Goal: Task Accomplishment & Management: Use online tool/utility

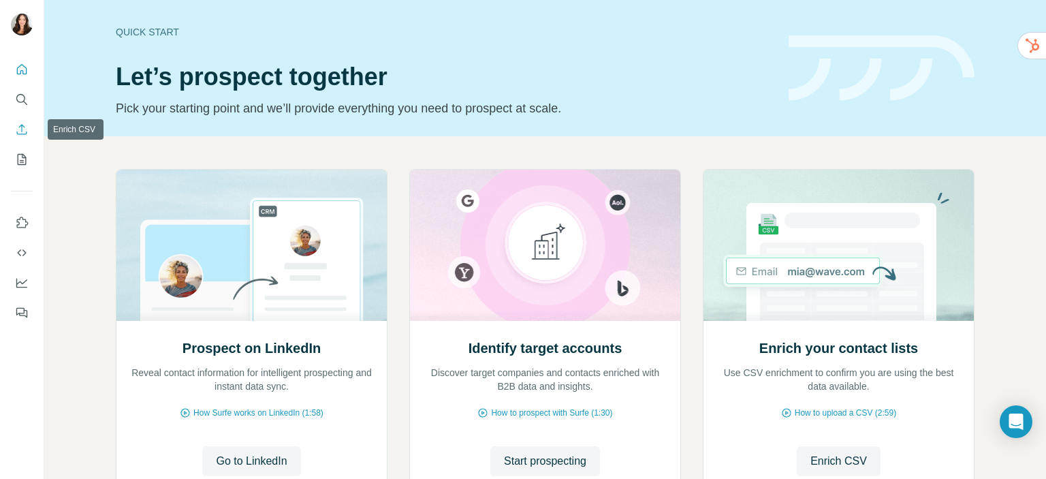
click at [16, 134] on icon "Enrich CSV" at bounding box center [22, 130] width 14 height 14
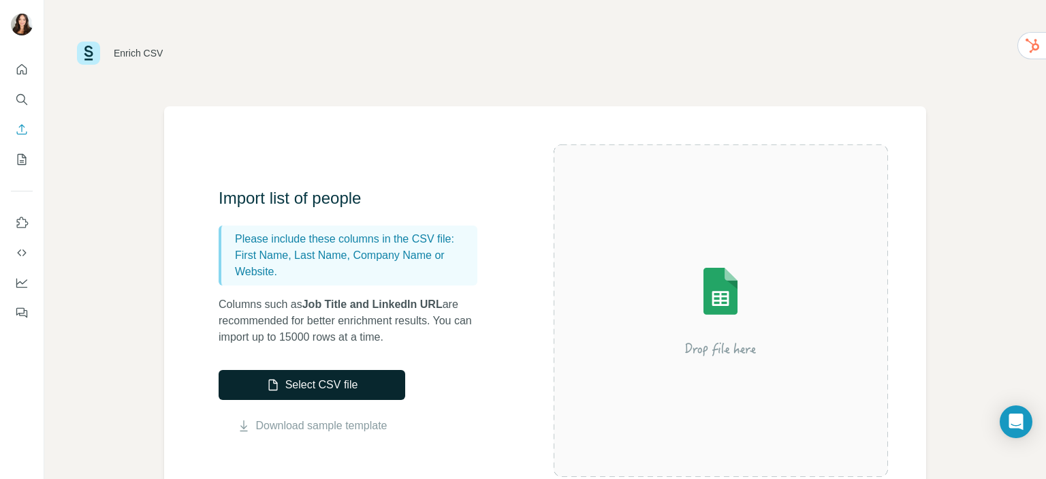
click at [324, 388] on button "Select CSV file" at bounding box center [312, 385] width 187 height 30
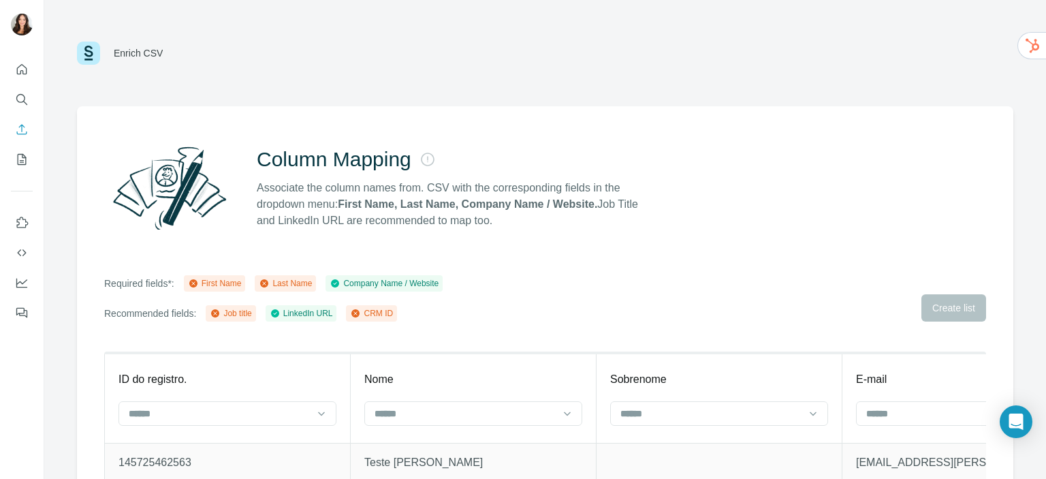
scroll to position [114, 0]
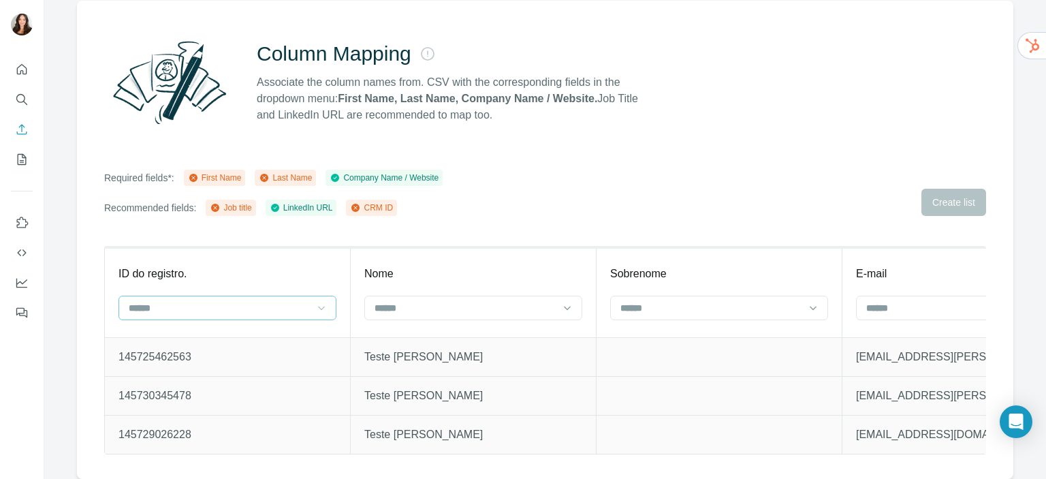
click at [319, 295] on div at bounding box center [322, 307] width 14 height 25
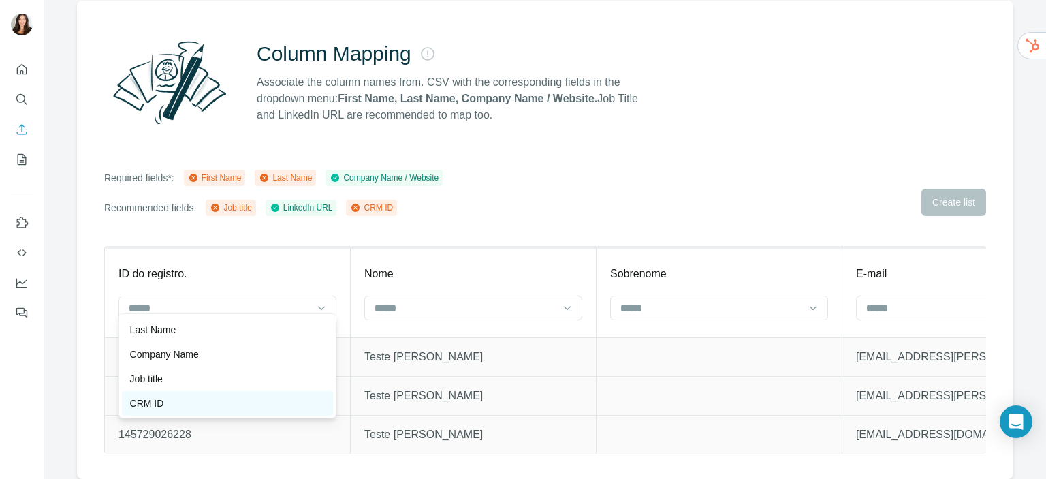
click at [240, 401] on div "CRM ID" at bounding box center [227, 403] width 195 height 14
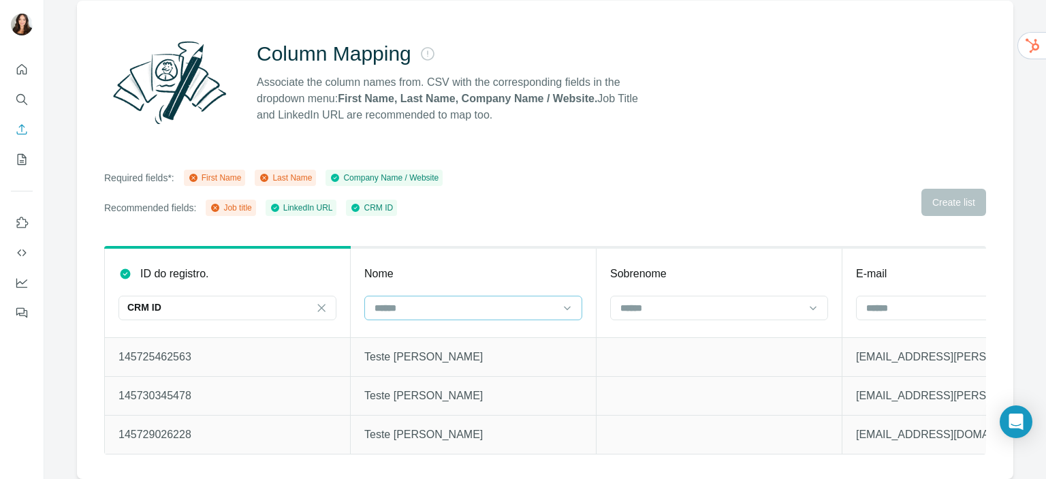
click at [477, 302] on input at bounding box center [465, 307] width 184 height 15
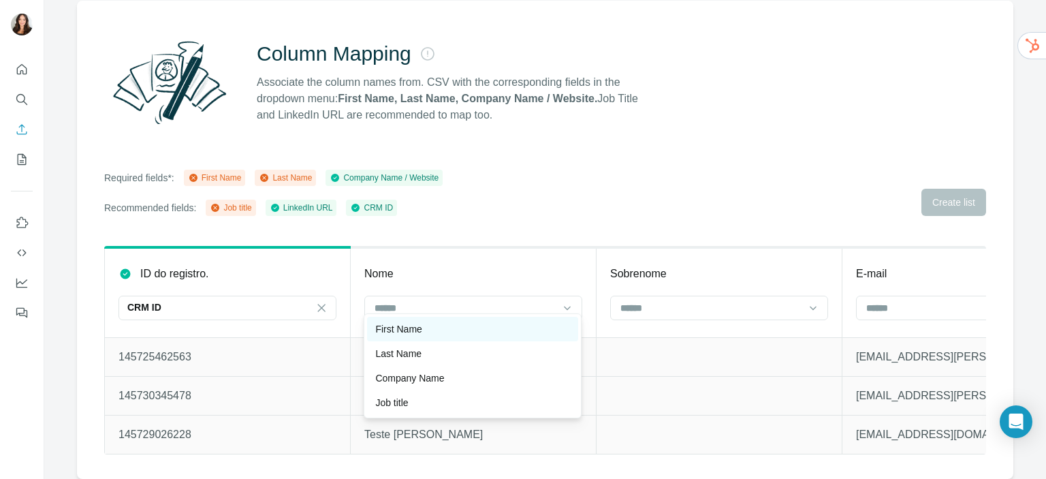
click at [451, 336] on div "First Name" at bounding box center [472, 329] width 211 height 25
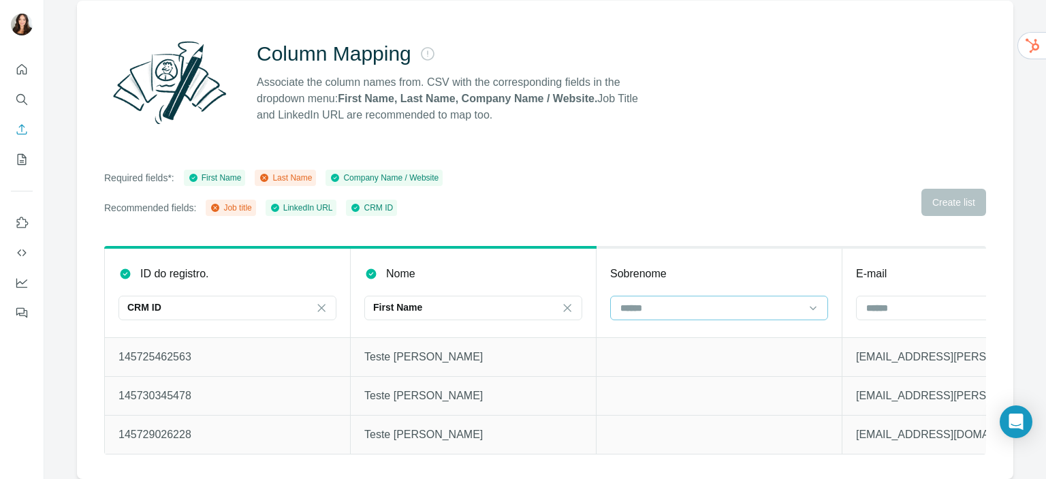
click at [652, 307] on div at bounding box center [711, 307] width 184 height 23
click at [647, 330] on p "Last Name" at bounding box center [644, 329] width 46 height 14
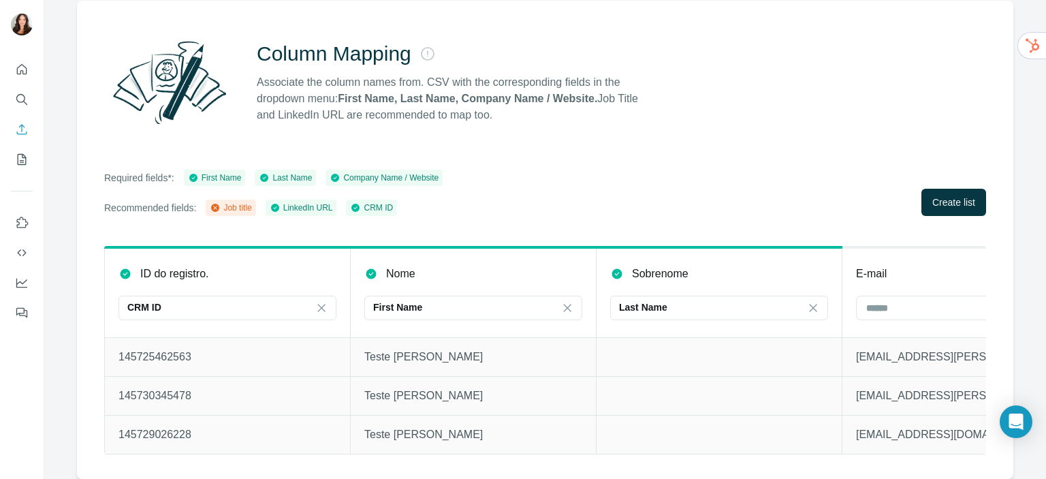
click at [699, 376] on td at bounding box center [719, 395] width 246 height 39
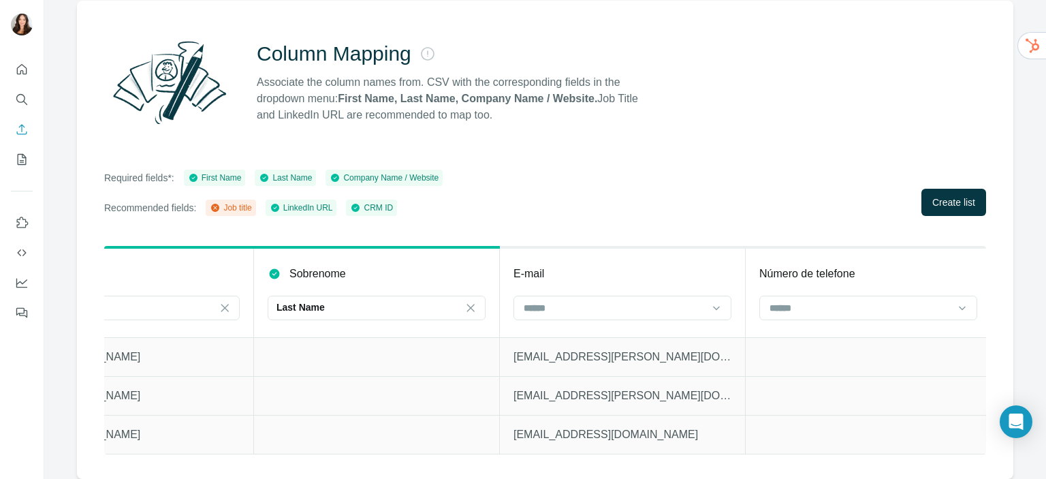
scroll to position [0, 365]
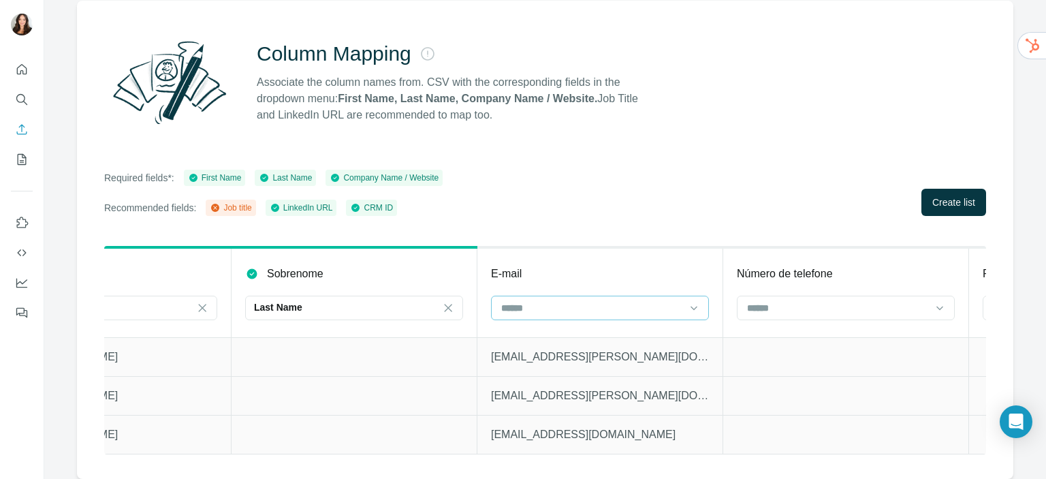
click at [575, 300] on input at bounding box center [592, 307] width 184 height 15
click at [643, 255] on th "E-mail" at bounding box center [600, 292] width 246 height 90
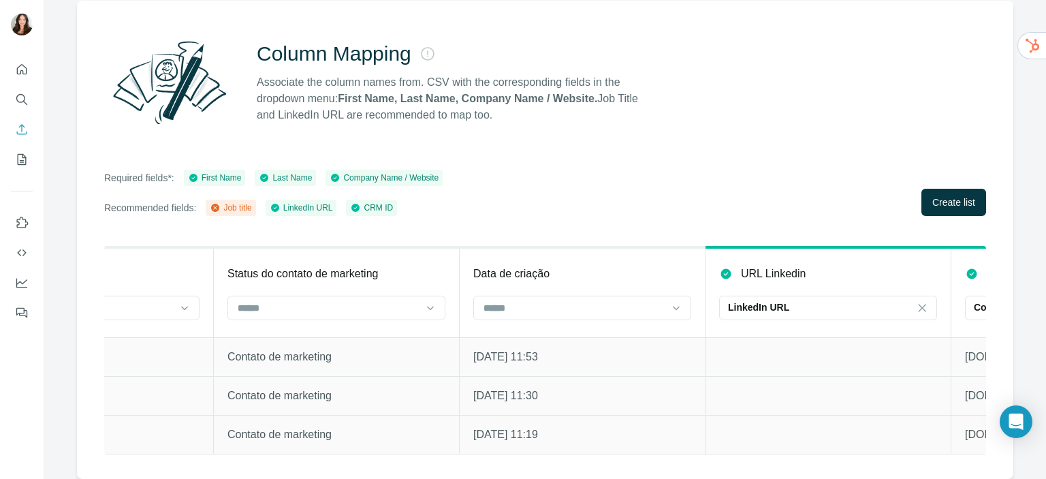
scroll to position [0, 2104]
click at [544, 300] on input at bounding box center [573, 307] width 184 height 15
click at [592, 251] on th "Data de criação" at bounding box center [582, 292] width 246 height 90
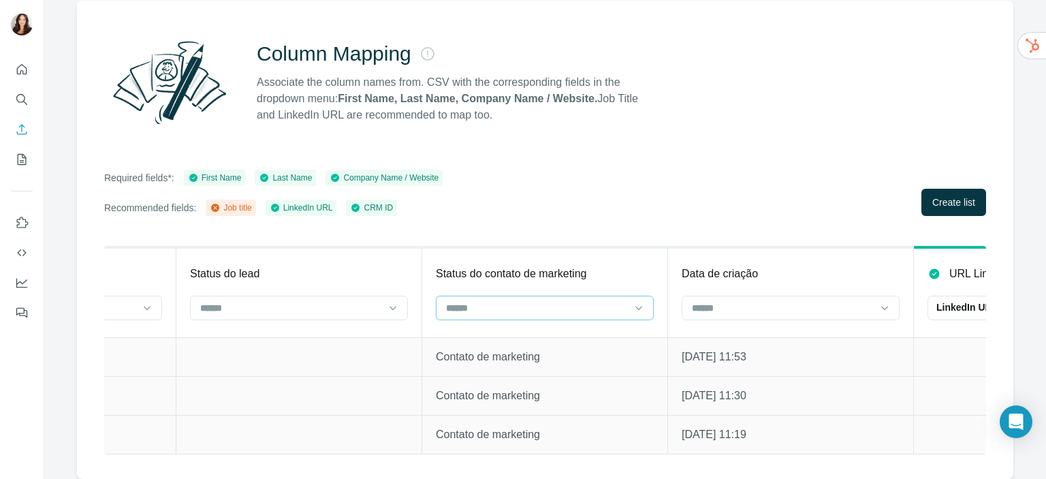
scroll to position [0, 1791]
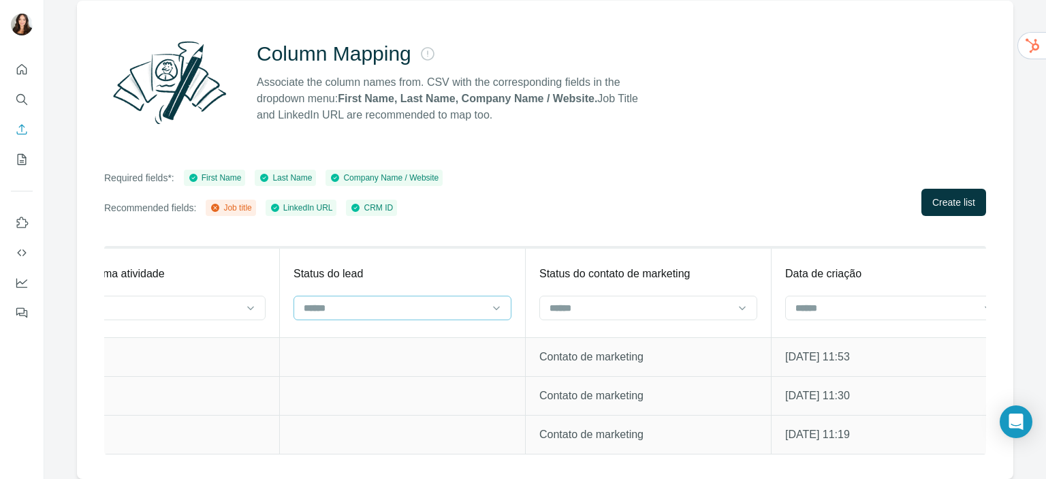
click at [478, 302] on input at bounding box center [394, 307] width 184 height 15
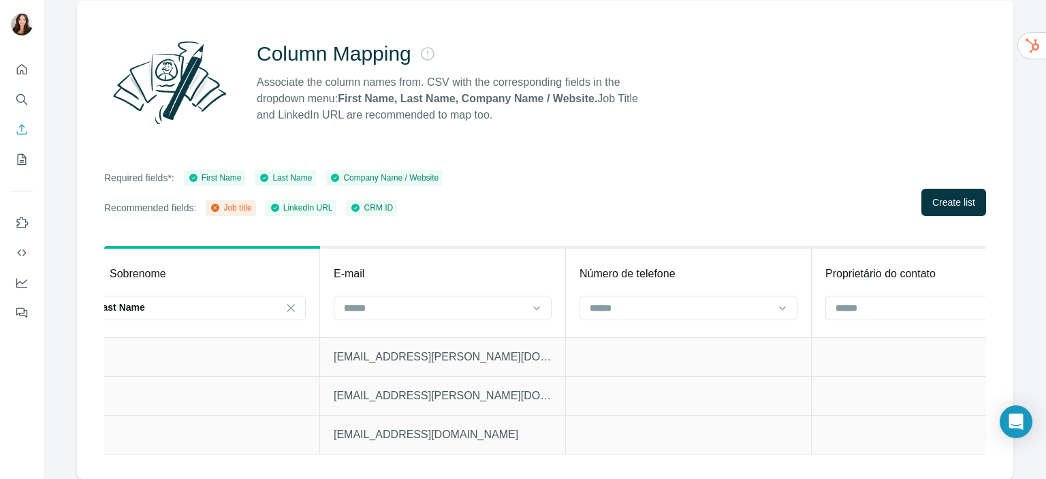
scroll to position [0, 522]
drag, startPoint x: 478, startPoint y: 302, endPoint x: 754, endPoint y: 367, distance: 284.0
click at [754, 376] on td at bounding box center [689, 395] width 246 height 39
click at [704, 302] on input at bounding box center [680, 307] width 184 height 15
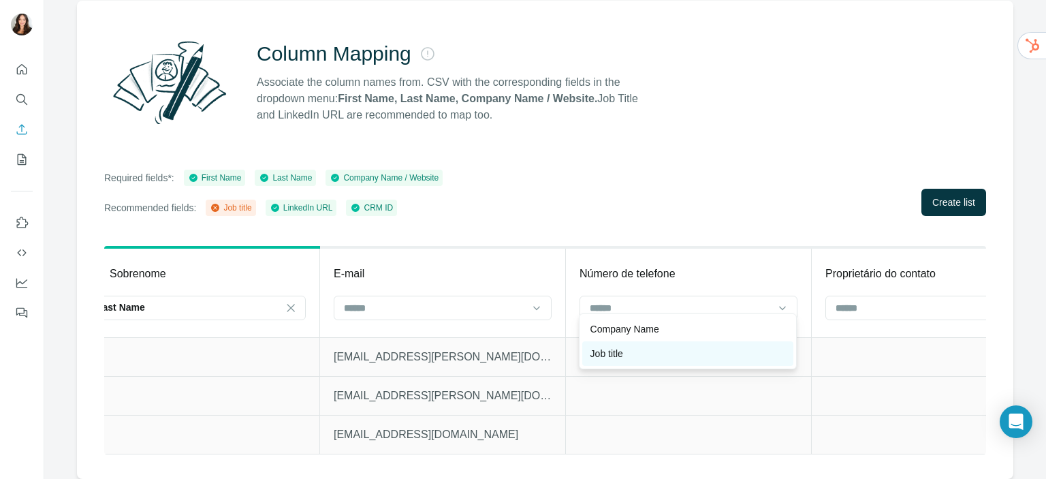
click at [675, 354] on div "Job title" at bounding box center [687, 354] width 195 height 14
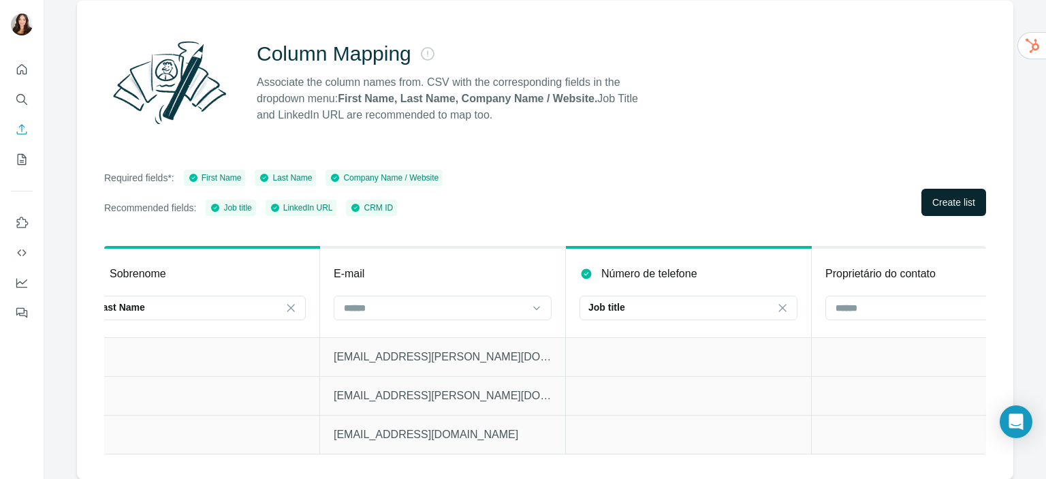
click at [954, 195] on span "Create list" at bounding box center [953, 202] width 43 height 14
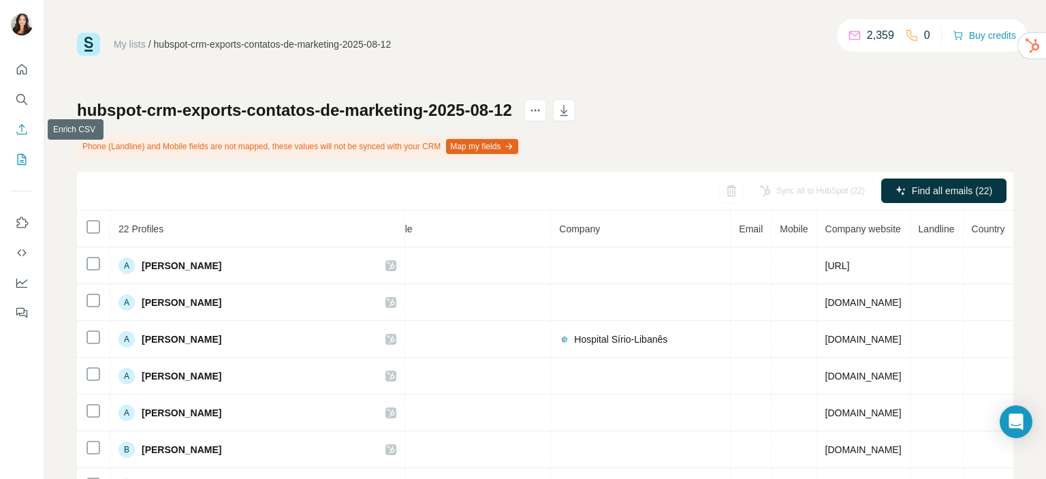
click at [22, 134] on icon "Enrich CSV" at bounding box center [22, 129] width 10 height 10
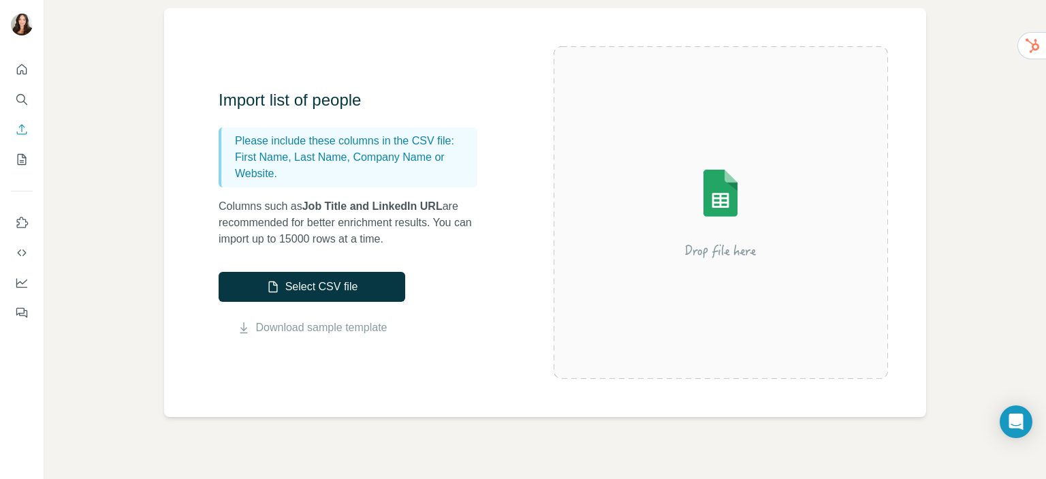
scroll to position [99, 0]
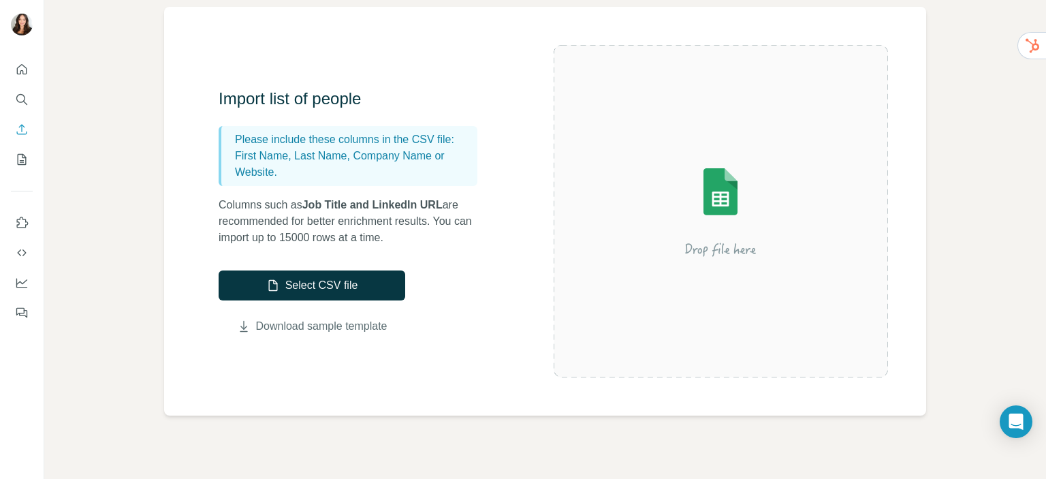
click at [299, 327] on link "Download sample template" at bounding box center [321, 326] width 131 height 16
click at [352, 285] on button "Select CSV file" at bounding box center [312, 285] width 187 height 30
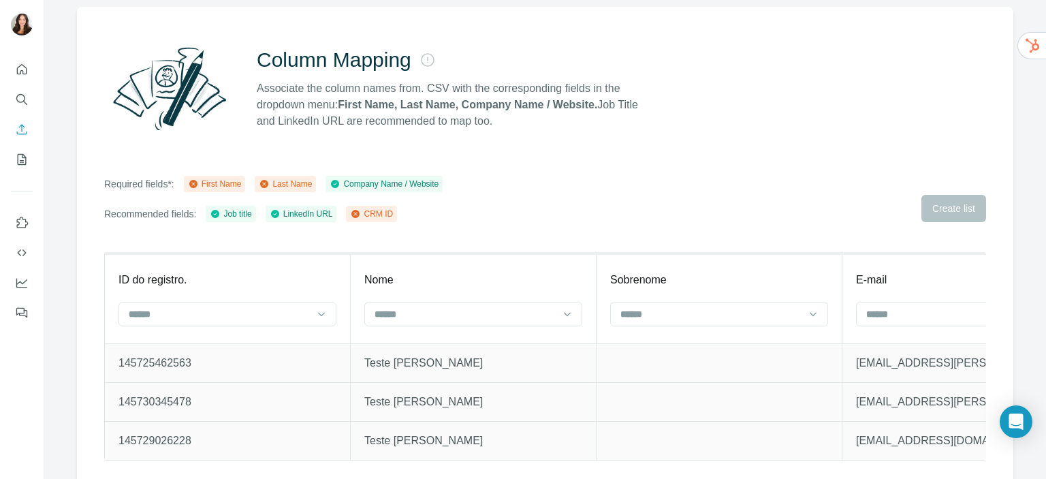
scroll to position [114, 0]
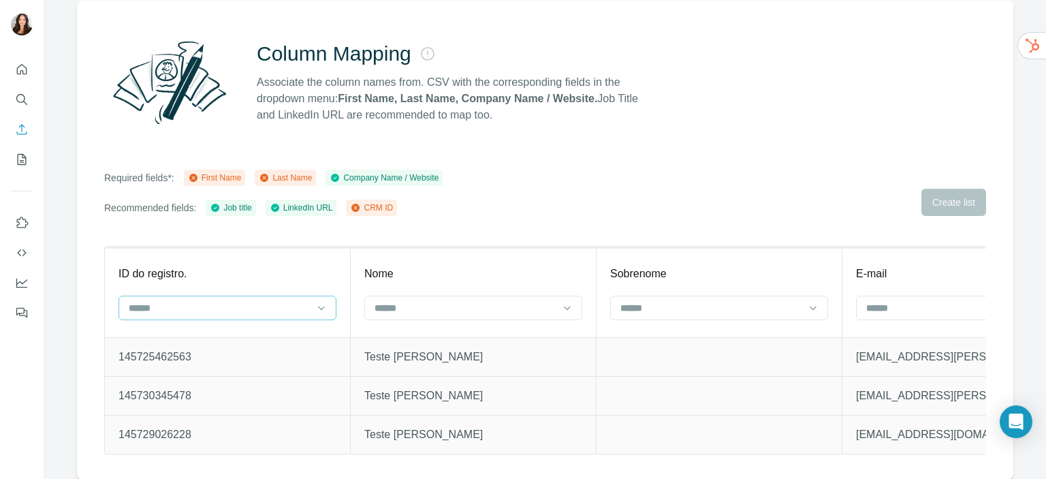
click at [205, 304] on input at bounding box center [219, 307] width 184 height 15
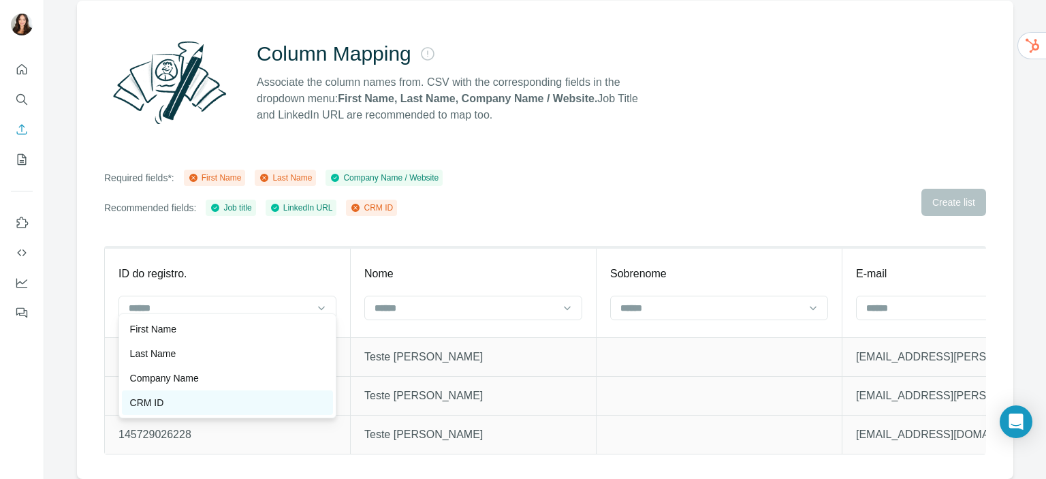
click at [176, 397] on div "CRM ID" at bounding box center [227, 403] width 195 height 14
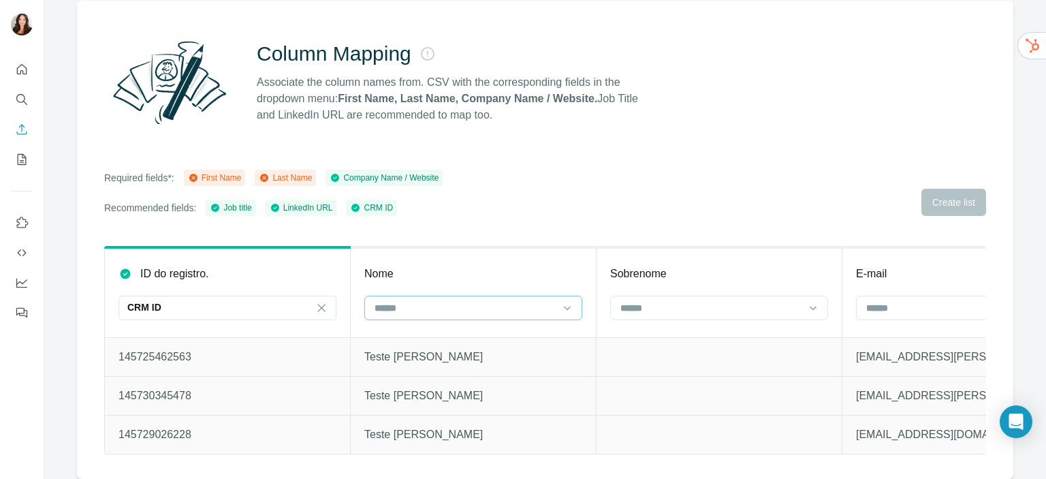
click at [421, 300] on input at bounding box center [465, 307] width 184 height 15
click at [419, 332] on p "First Name" at bounding box center [398, 329] width 46 height 14
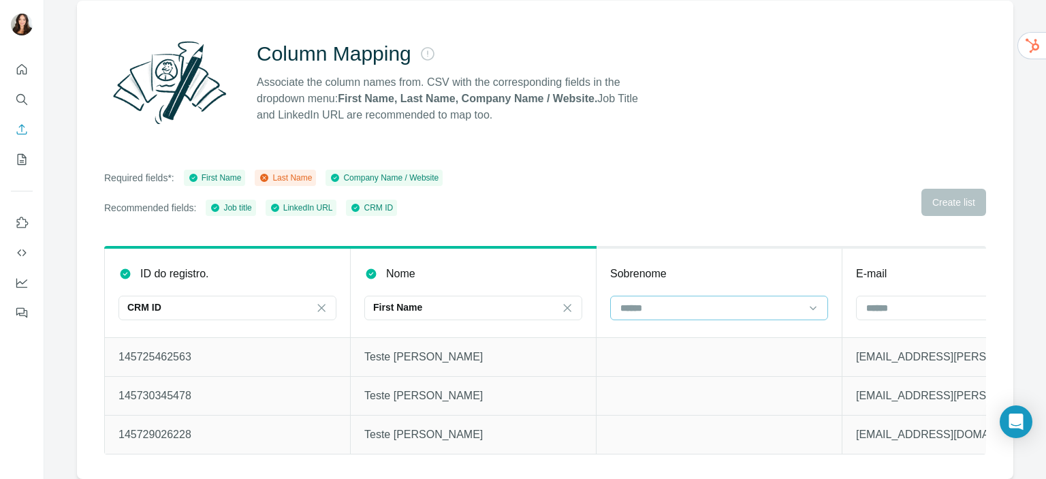
click at [683, 300] on input at bounding box center [711, 307] width 184 height 15
click at [661, 323] on p "Last Name" at bounding box center [644, 329] width 46 height 14
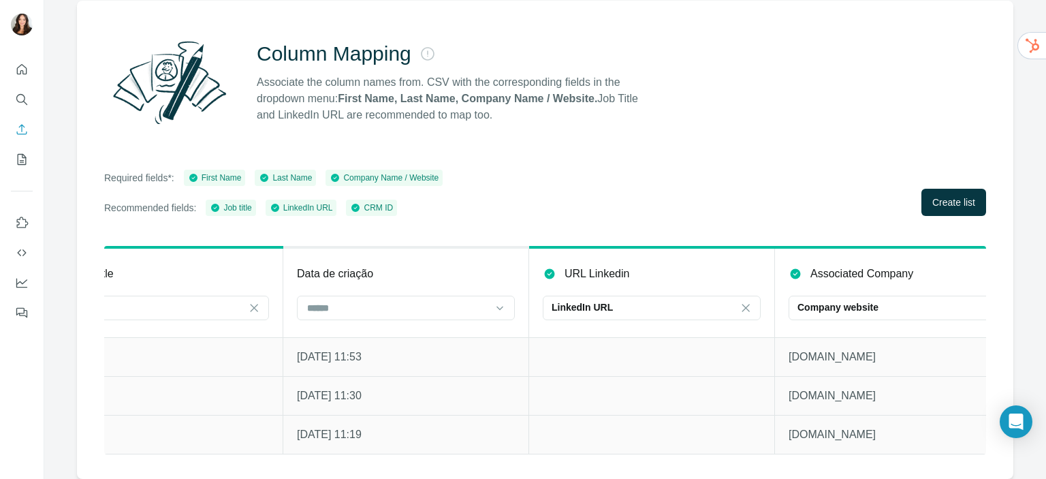
scroll to position [0, 1051]
click at [935, 195] on span "Create list" at bounding box center [953, 202] width 43 height 14
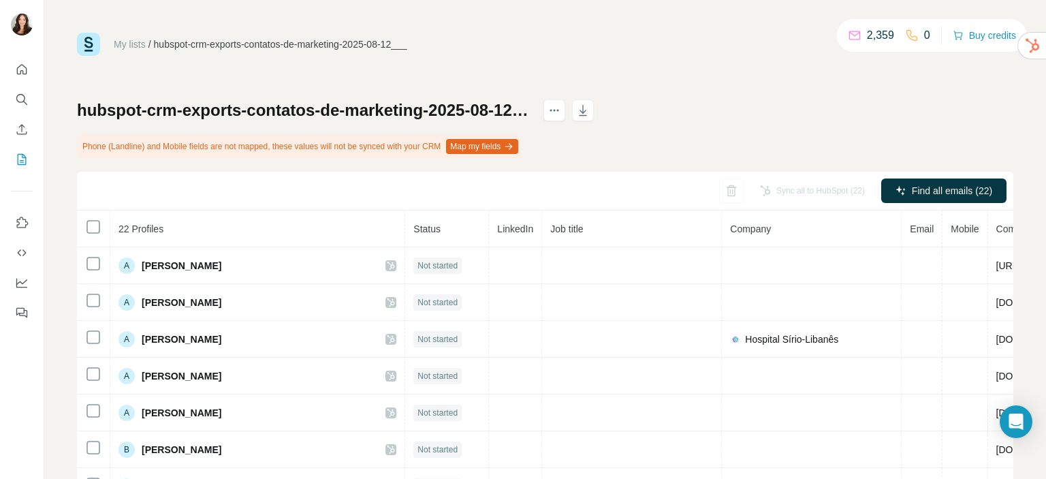
click at [370, 45] on div "hubspot-crm-exports-contatos-de-marketing-2025-08-12___" at bounding box center [280, 44] width 253 height 14
click at [18, 127] on icon "Enrich CSV" at bounding box center [22, 130] width 14 height 14
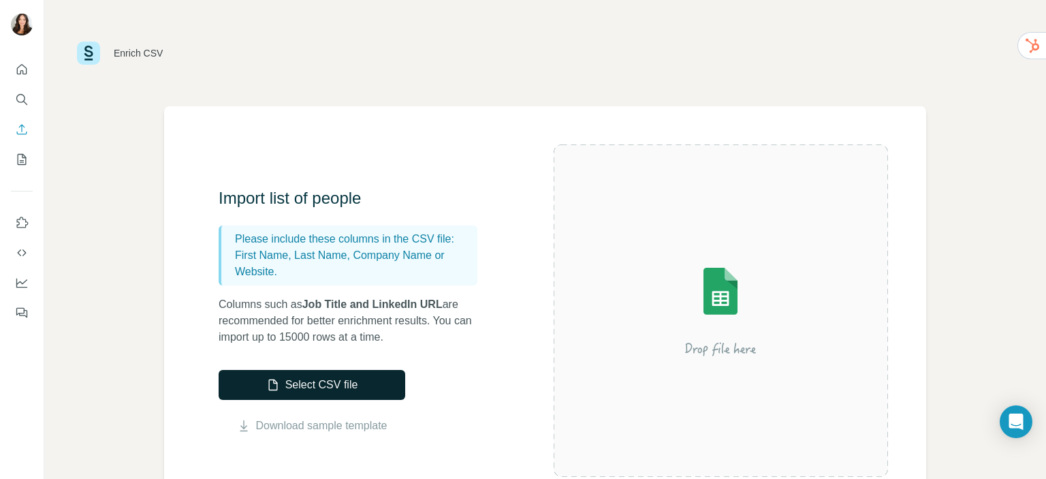
click at [273, 383] on icon "button" at bounding box center [275, 381] width 4 height 4
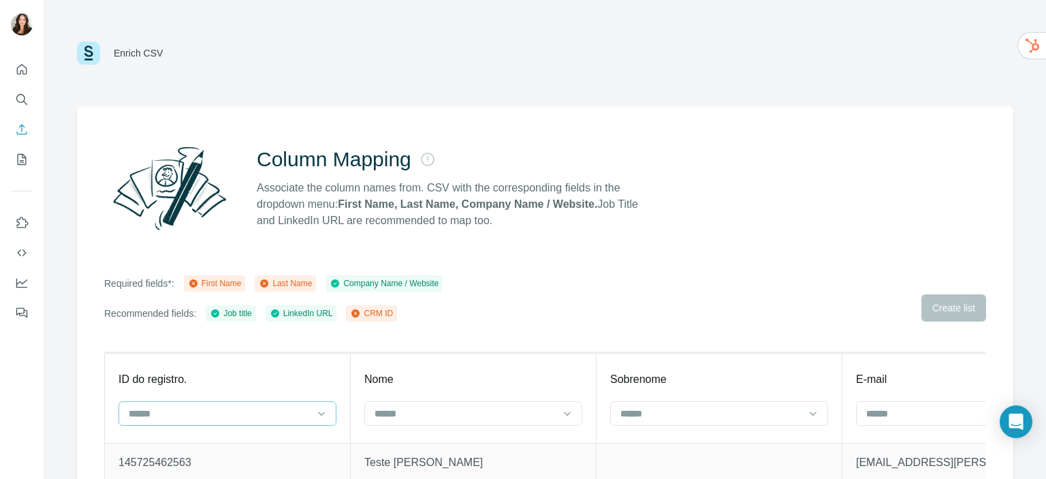
click at [177, 411] on input at bounding box center [219, 413] width 184 height 15
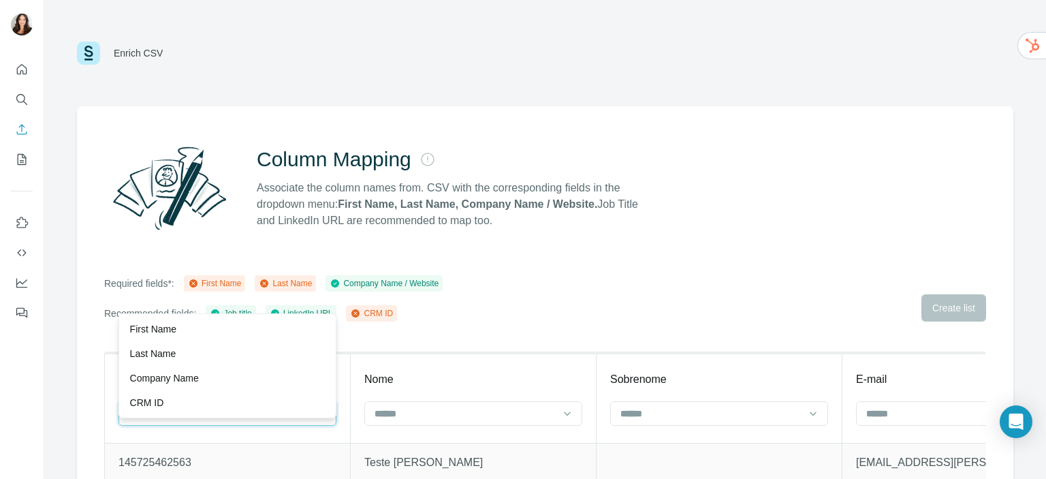
scroll to position [114, 0]
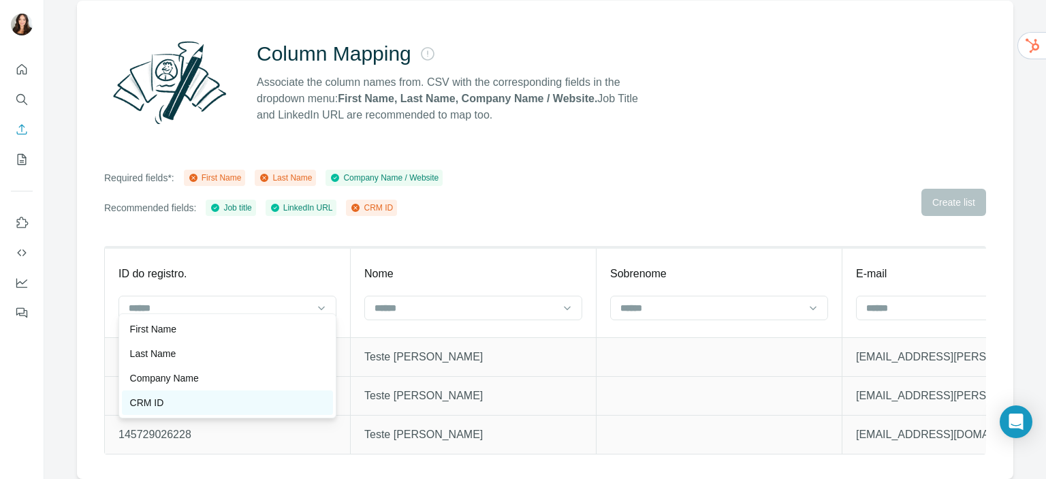
click at [158, 394] on div "CRM ID" at bounding box center [227, 402] width 211 height 25
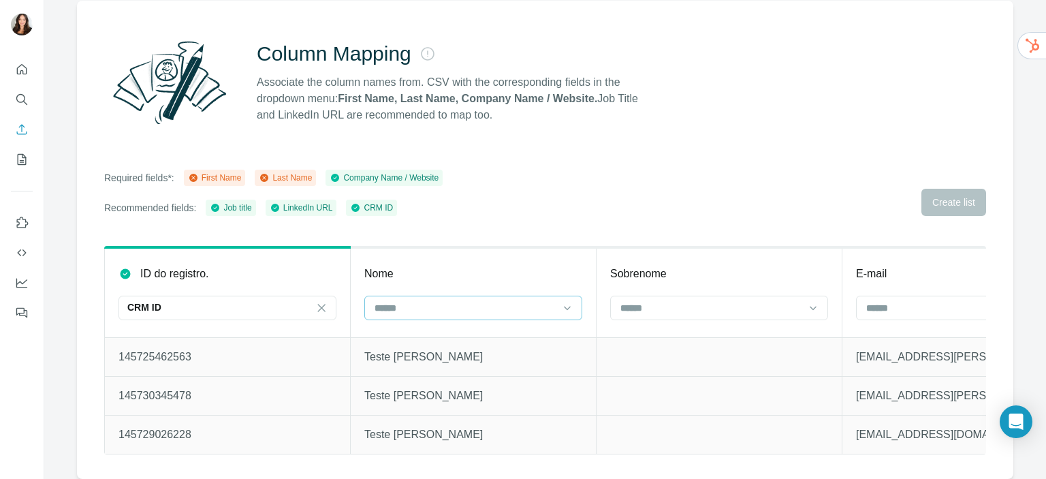
click at [434, 300] on input at bounding box center [465, 307] width 184 height 15
click at [425, 330] on div "First Name" at bounding box center [472, 329] width 195 height 14
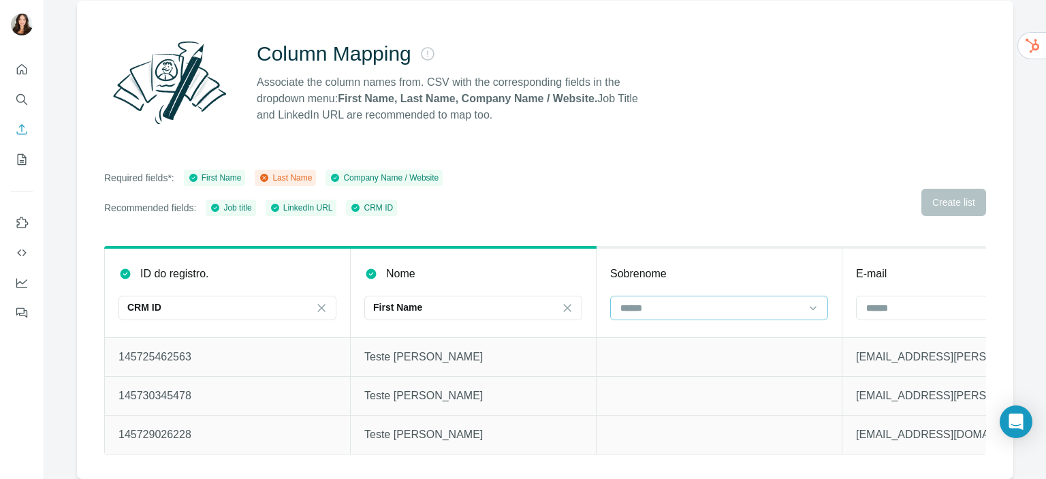
click at [673, 301] on input at bounding box center [711, 307] width 184 height 15
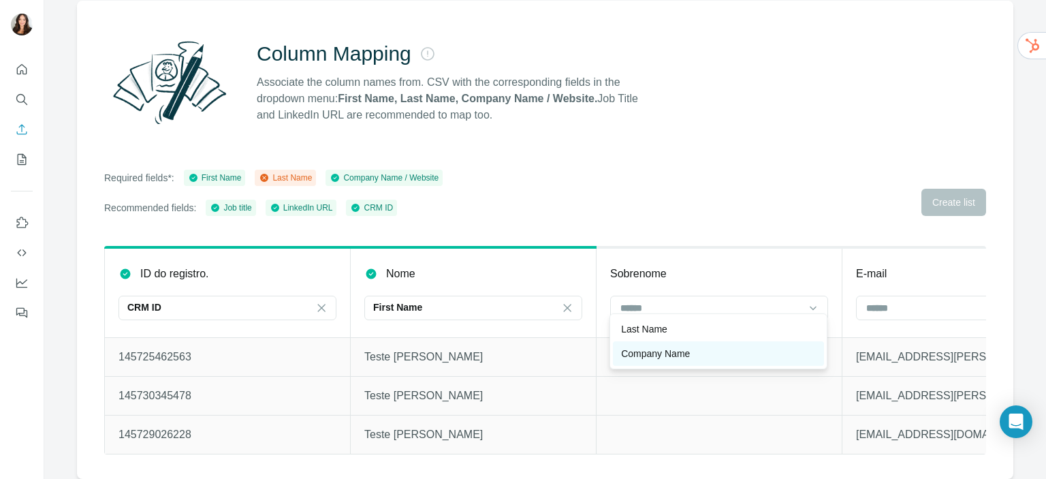
click at [640, 354] on p "Company Name" at bounding box center [655, 354] width 69 height 14
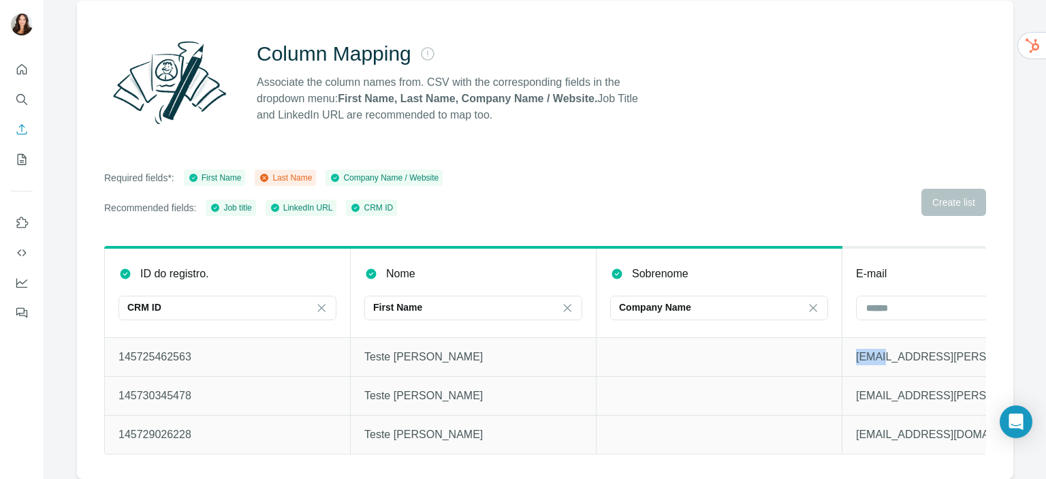
click at [640, 354] on td at bounding box center [719, 356] width 246 height 39
click at [630, 300] on p "Company Name" at bounding box center [655, 307] width 72 height 14
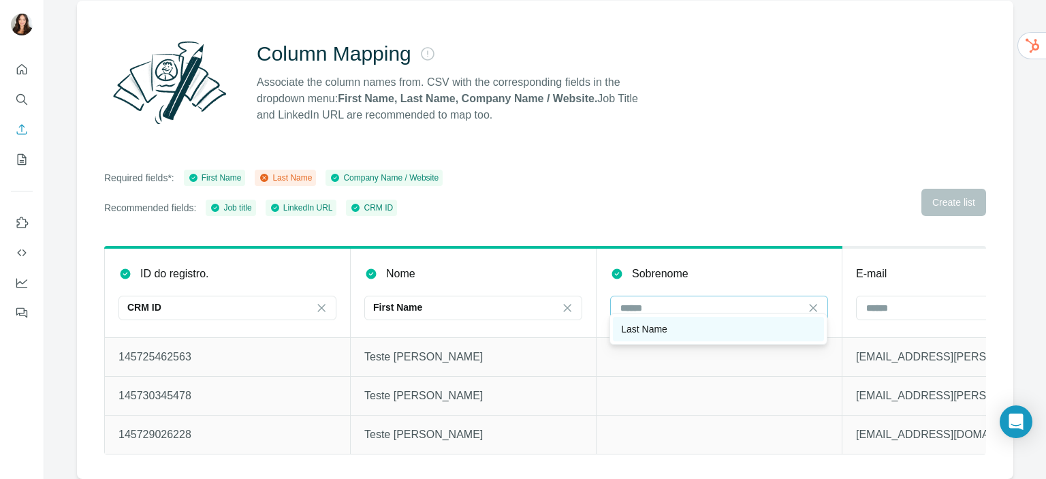
click at [637, 331] on p "Last Name" at bounding box center [644, 329] width 46 height 14
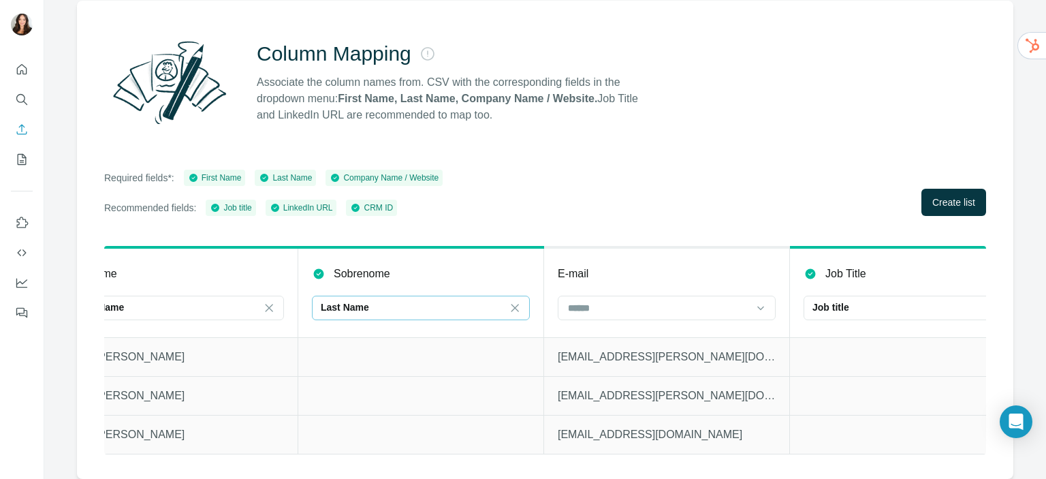
scroll to position [0, 329]
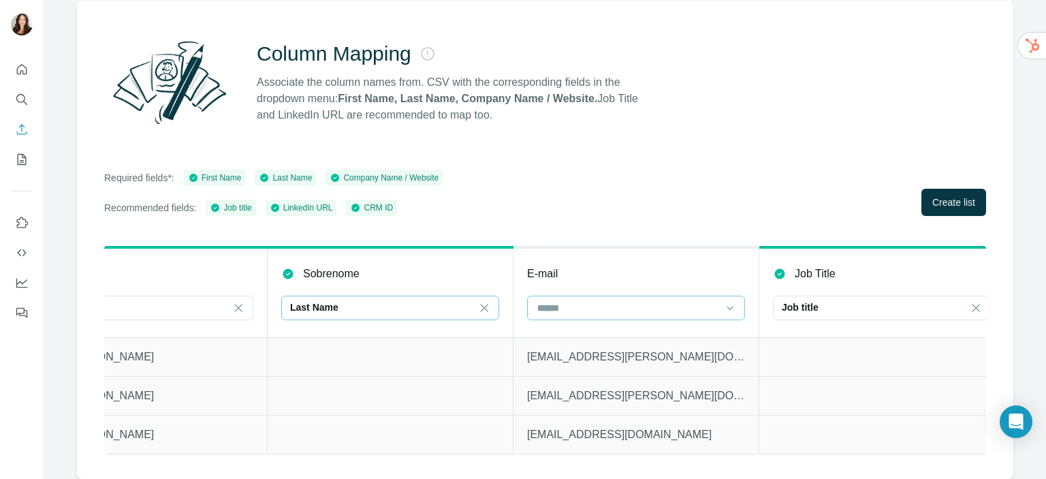
click at [563, 300] on input at bounding box center [628, 307] width 184 height 15
click at [615, 247] on th "E-mail" at bounding box center [636, 292] width 246 height 90
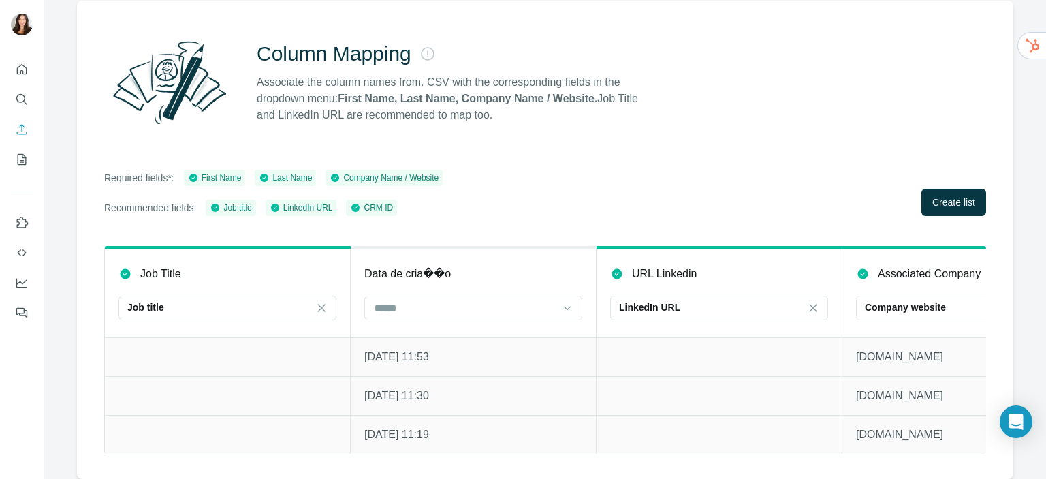
scroll to position [0, 995]
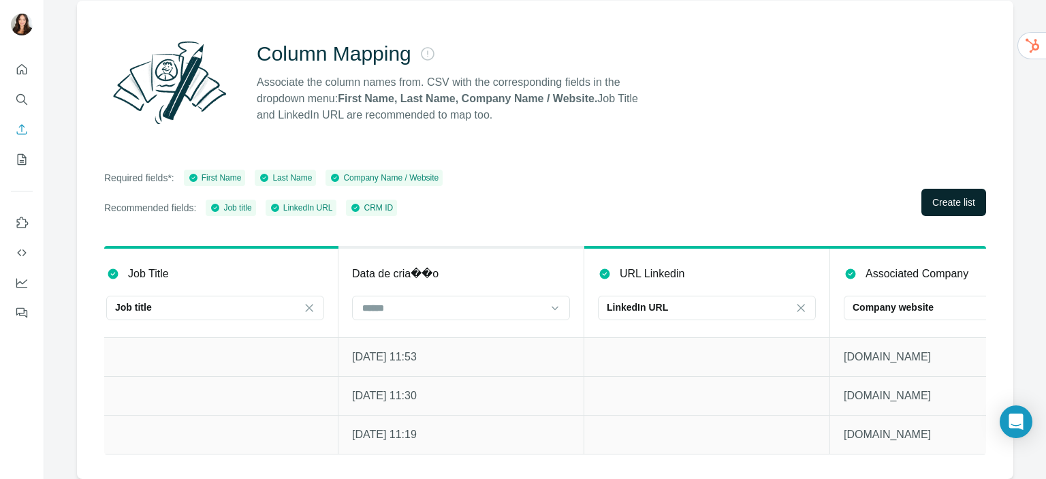
click at [956, 189] on button "Create list" at bounding box center [953, 202] width 65 height 27
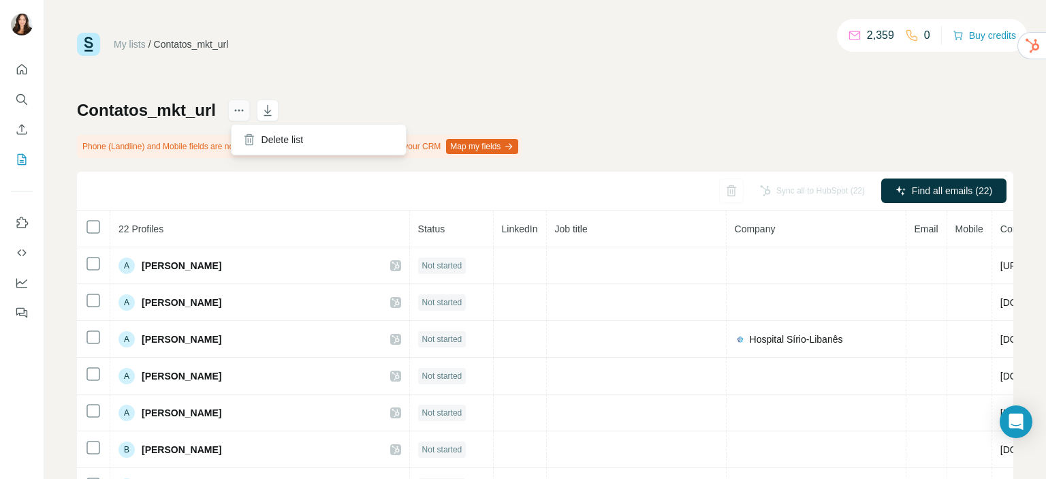
click at [246, 109] on icon "actions" at bounding box center [239, 110] width 14 height 14
click at [120, 137] on div "Phone (Landline) and Mobile fields are not mapped, these values will not be syn…" at bounding box center [299, 146] width 444 height 23
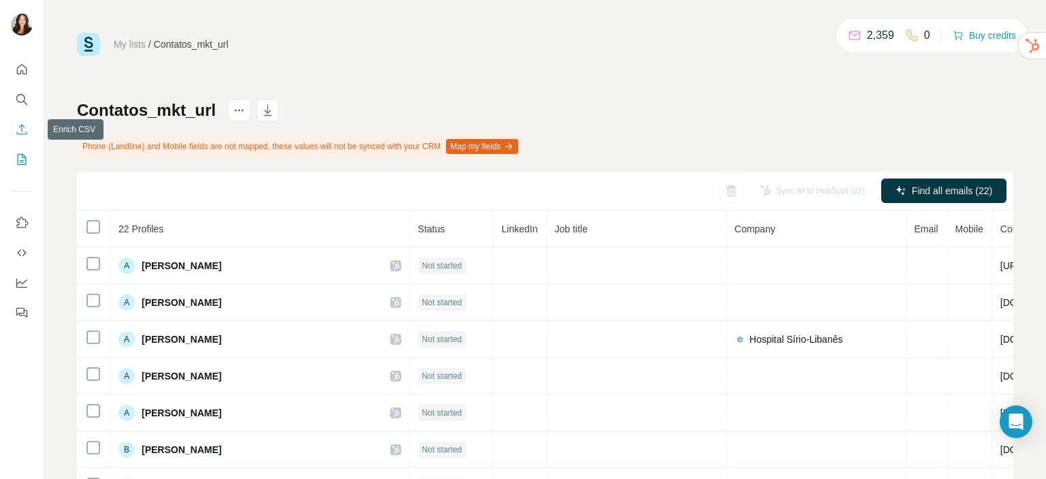
click at [16, 130] on icon "Enrich CSV" at bounding box center [22, 130] width 14 height 14
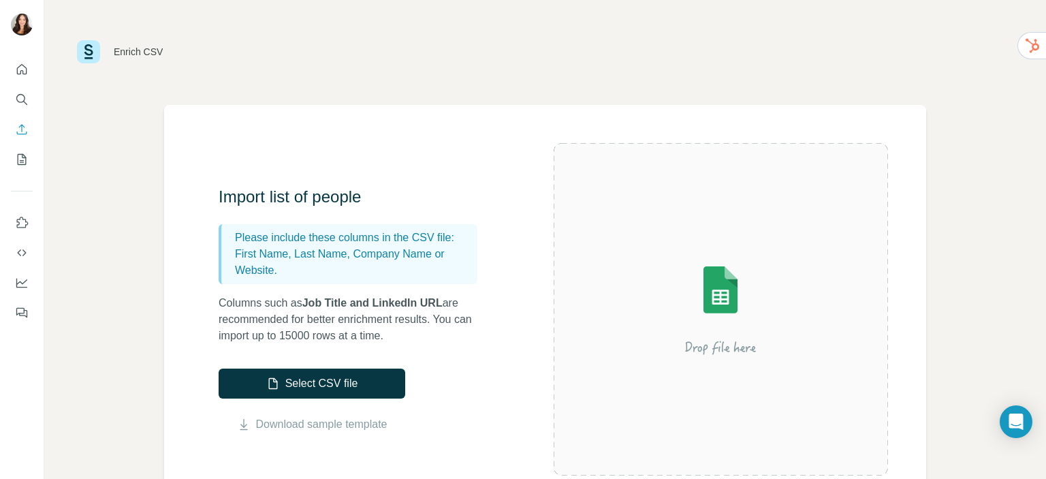
scroll to position [206, 0]
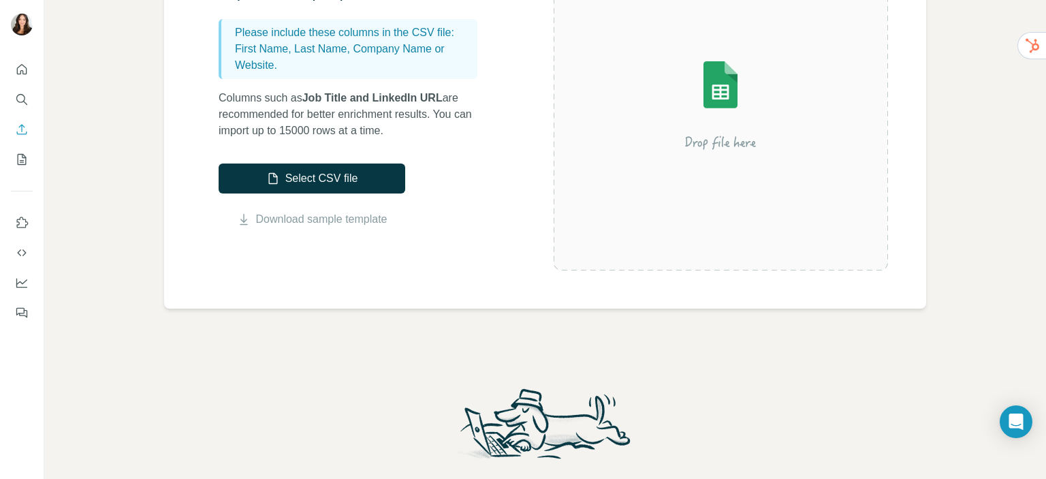
click at [707, 178] on img at bounding box center [720, 103] width 245 height 163
click at [921, 358] on div "Enrich CSV Import list of people Please include these columns in the CSV file: …" at bounding box center [544, 239] width 1001 height 479
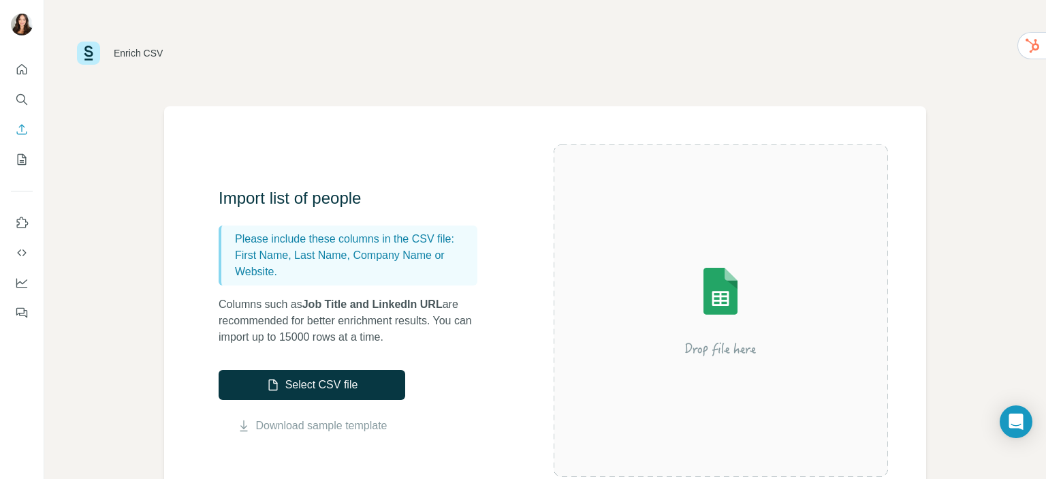
scroll to position [0, 0]
